Goal: Information Seeking & Learning: Learn about a topic

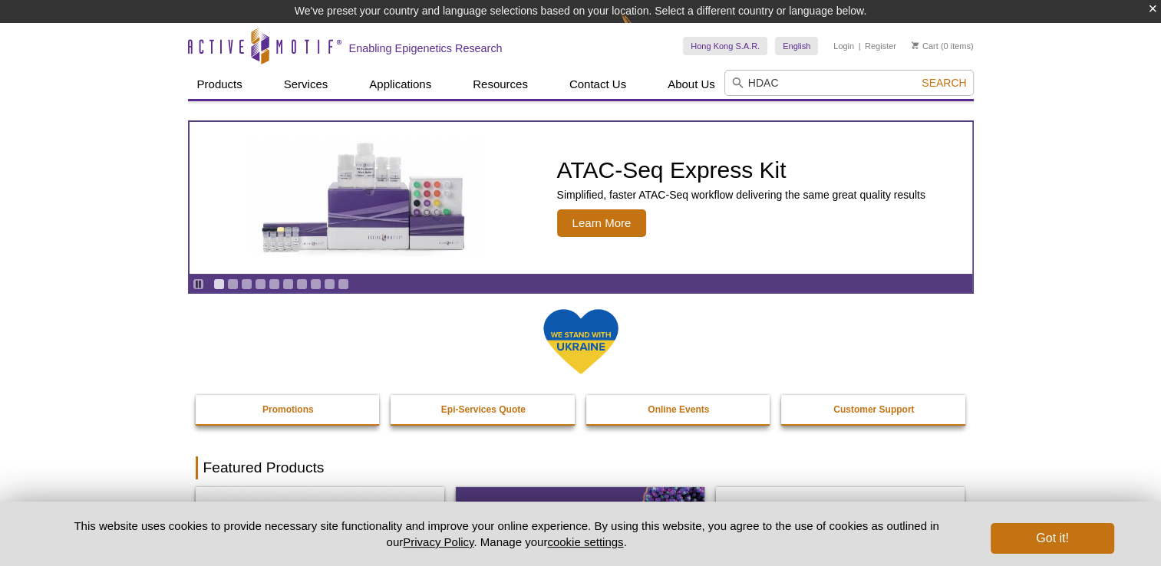
click at [962, 91] on input "HDAC" at bounding box center [848, 83] width 249 height 26
type input "HDAC"
click at [958, 84] on span "Search" at bounding box center [944, 83] width 45 height 12
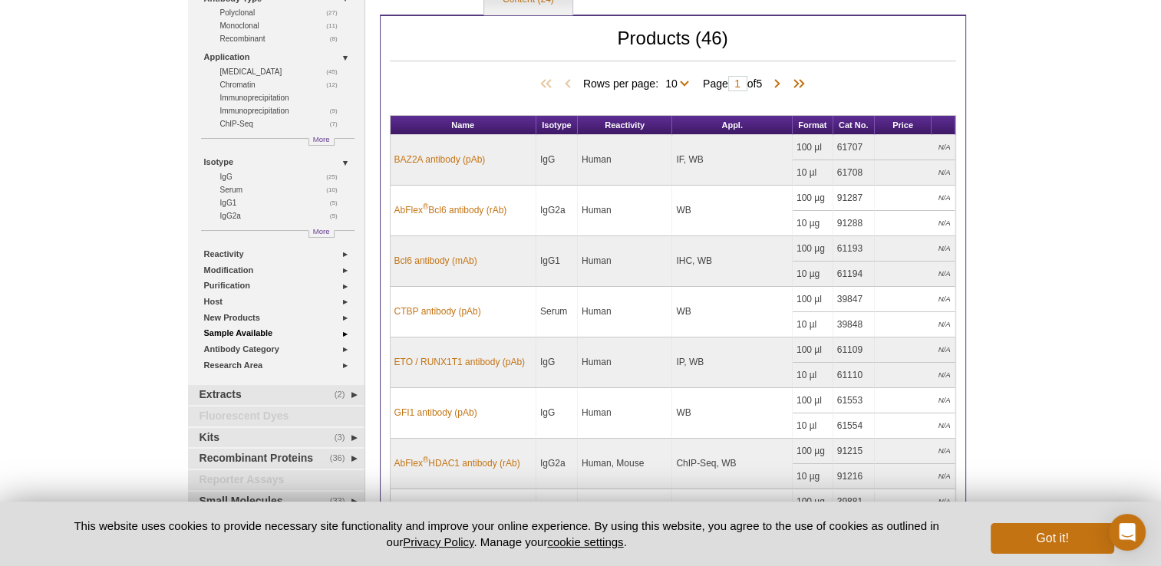
scroll to position [230, 0]
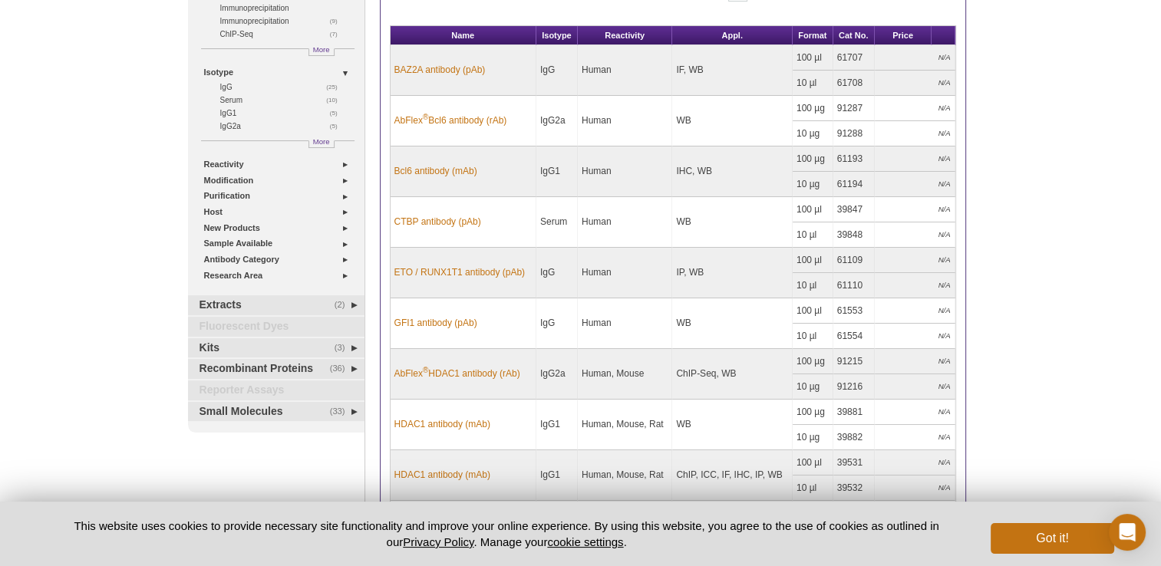
click at [1062, 370] on div "Active Motif Logo Enabling Epigenetics Research 0 Search Skip to content Active…" at bounding box center [580, 279] width 1161 height 1019
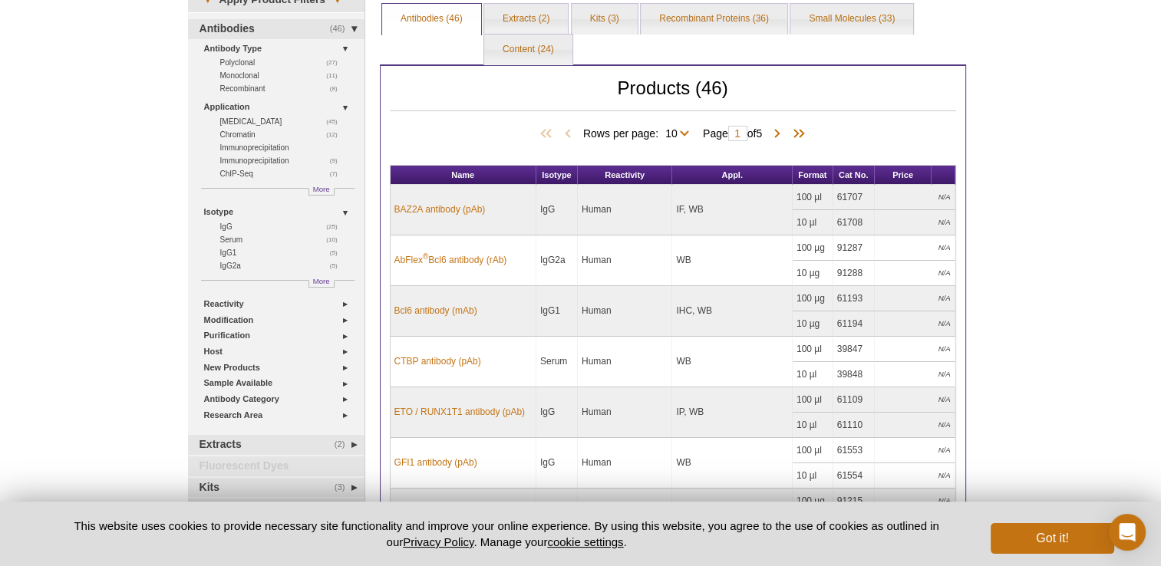
scroll to position [0, 0]
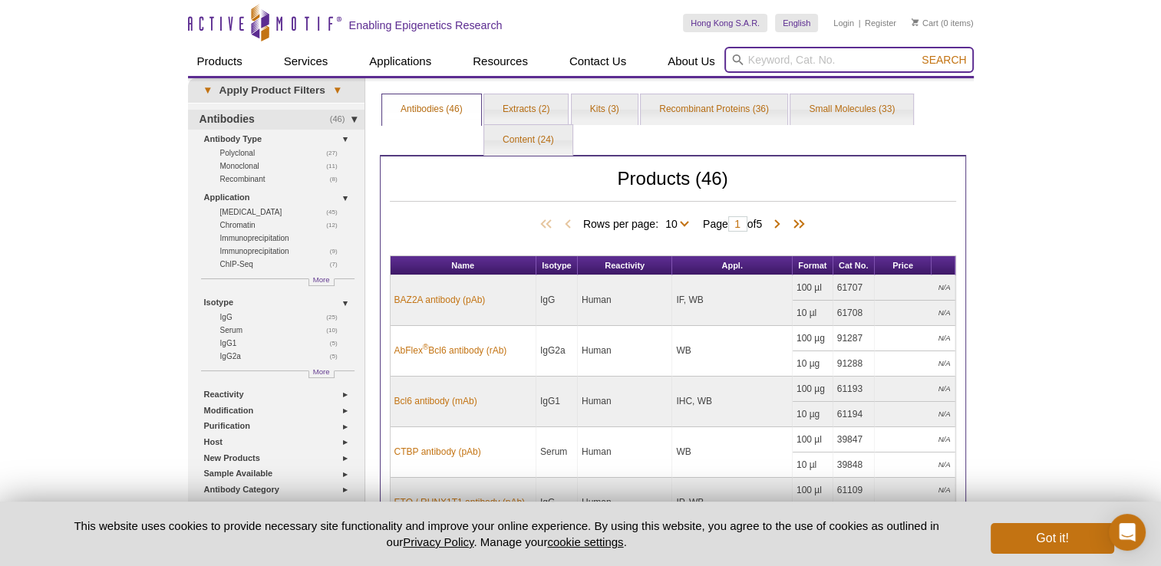
click at [782, 57] on input "search" at bounding box center [848, 60] width 249 height 26
type input "h"
type input "HDAC"
click at [917, 53] on button "Search" at bounding box center [944, 60] width 54 height 14
